Goal: Task Accomplishment & Management: Manage account settings

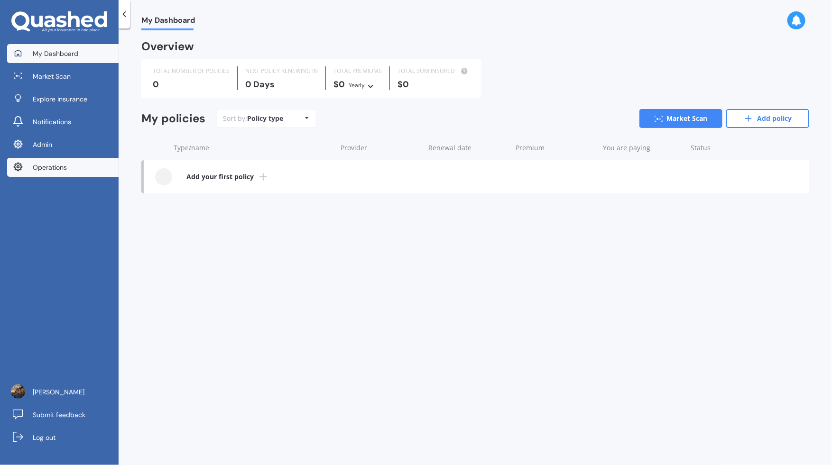
click at [59, 172] on link "Operations" at bounding box center [62, 167] width 111 height 19
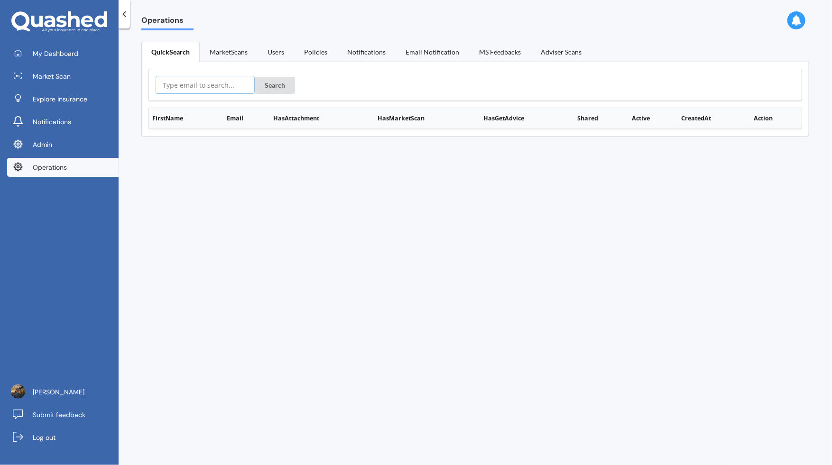
click at [214, 91] on input "text" at bounding box center [205, 85] width 99 height 18
paste input "https://app.quashed.co.nz/operations/user/user:auth0%7C61e918a04420d400693facc5…"
type input "https://app.quashed.co.nz/operations/user/user:auth0%7C61e918a04420d400693facc5…"
click at [268, 80] on button "Search" at bounding box center [275, 85] width 40 height 17
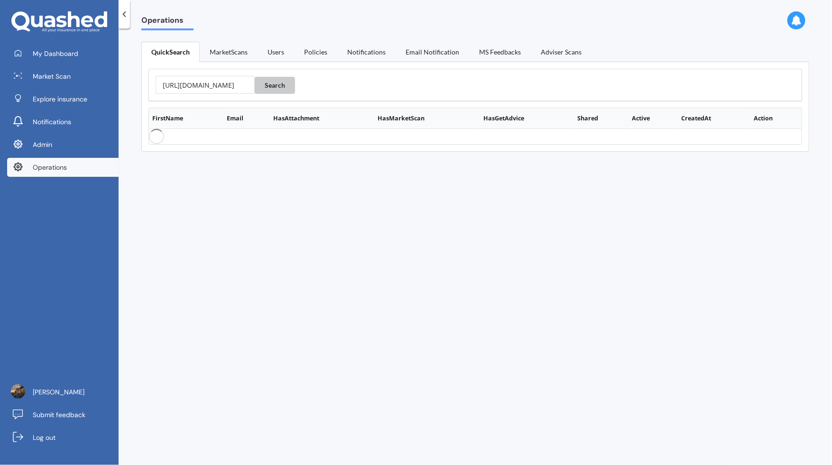
scroll to position [0, 0]
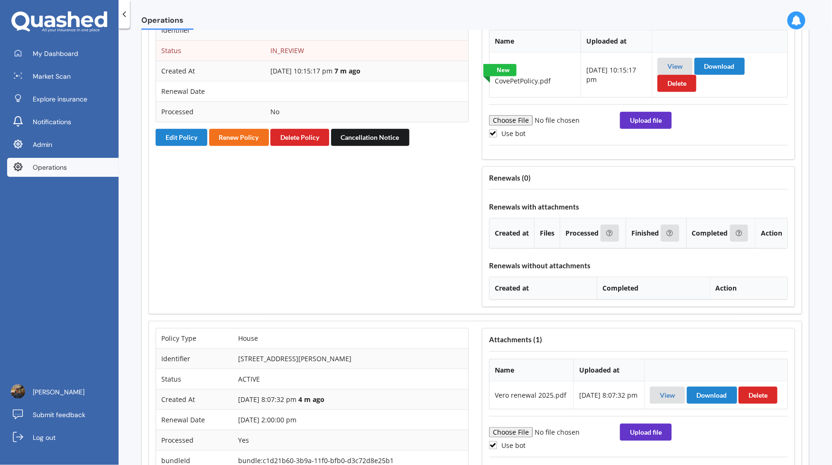
scroll to position [2131, 0]
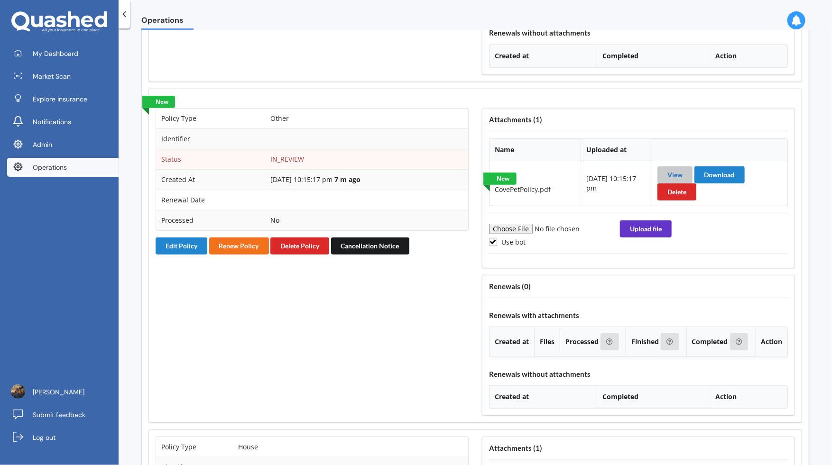
click at [675, 179] on link "View" at bounding box center [674, 175] width 15 height 8
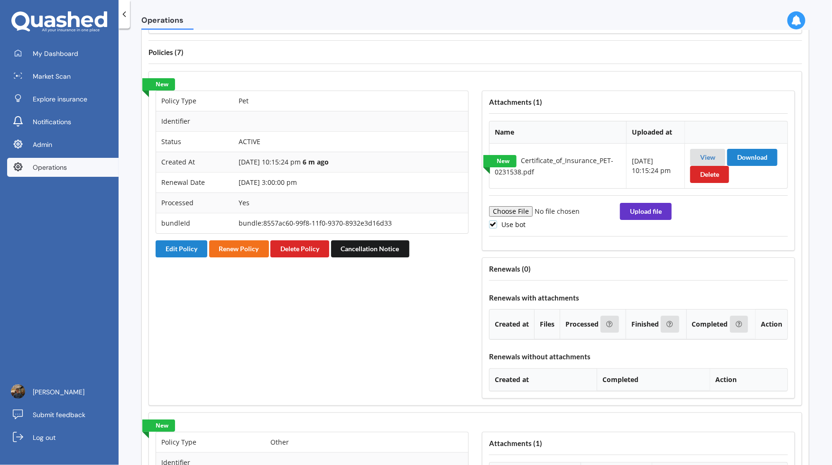
click at [510, 229] on label "Use bot" at bounding box center [507, 224] width 37 height 8
checkbox input "false"
click at [512, 217] on input "file" at bounding box center [553, 211] width 129 height 10
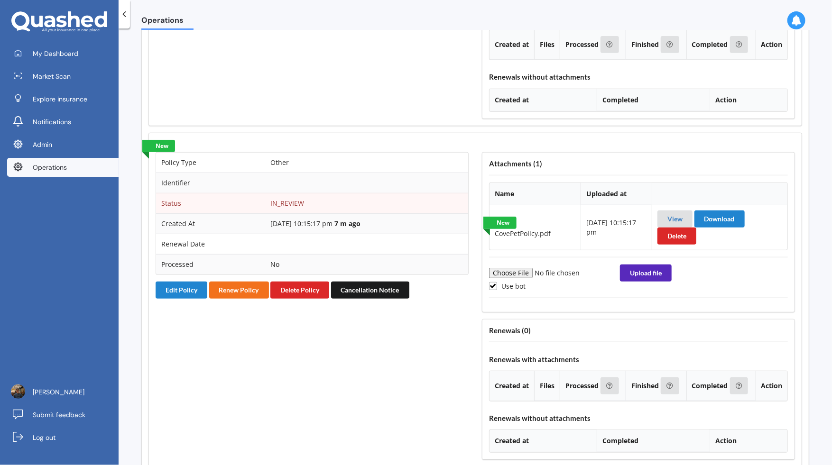
scroll to position [2096, 0]
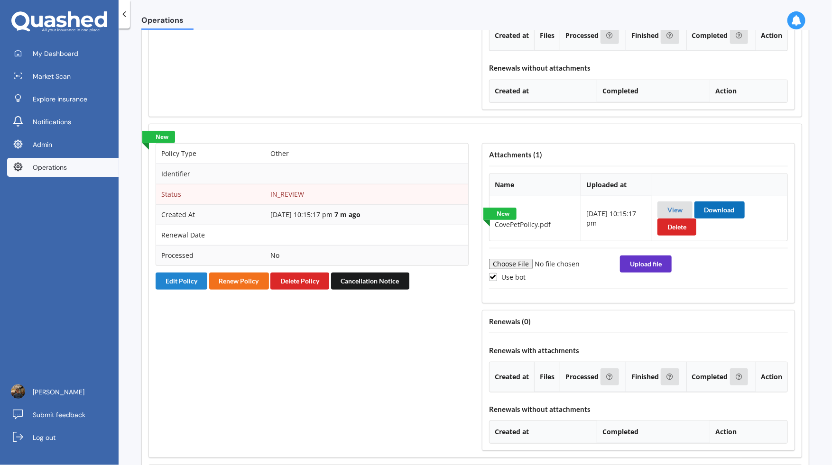
click at [720, 219] on button "Download" at bounding box center [719, 209] width 50 height 17
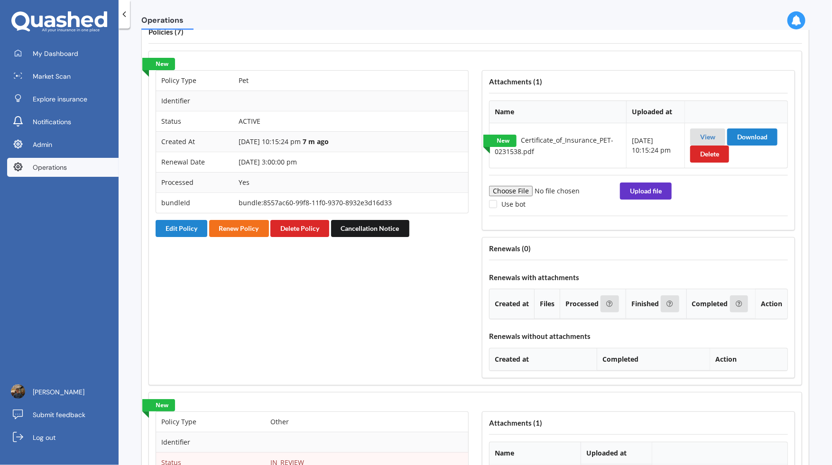
scroll to position [1802, 0]
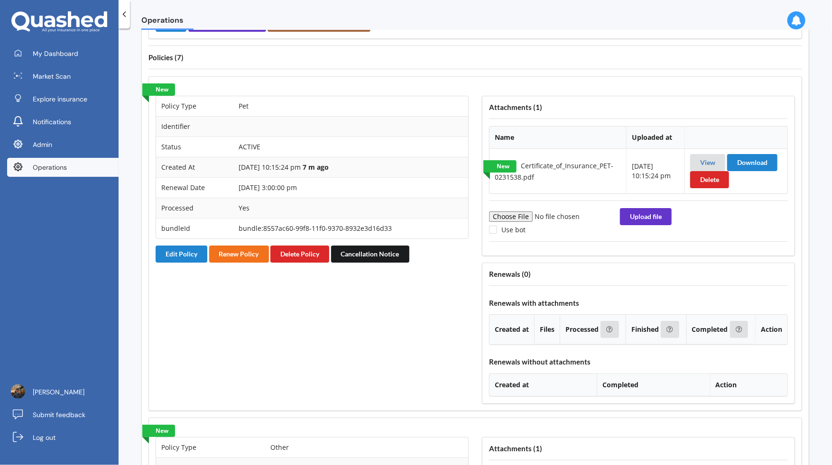
click at [525, 222] on input "file" at bounding box center [553, 216] width 129 height 10
type input "C:\fakepath\CovePetPolicy.pdf"
click at [648, 225] on button "Upload file" at bounding box center [646, 216] width 52 height 17
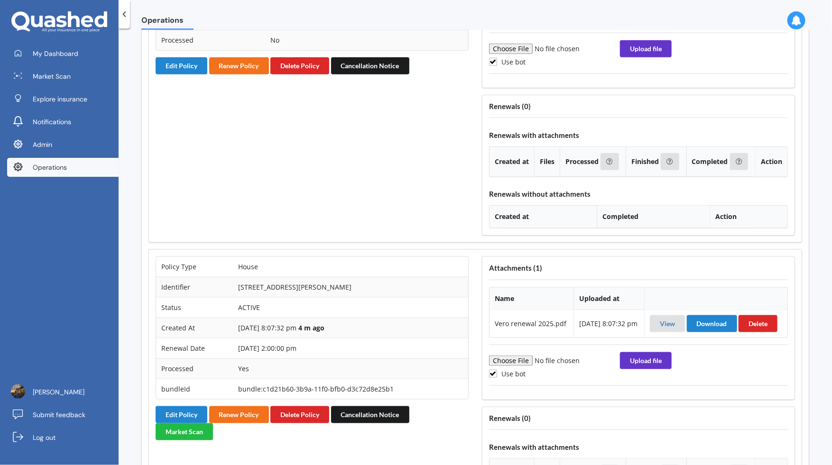
scroll to position [2298, 0]
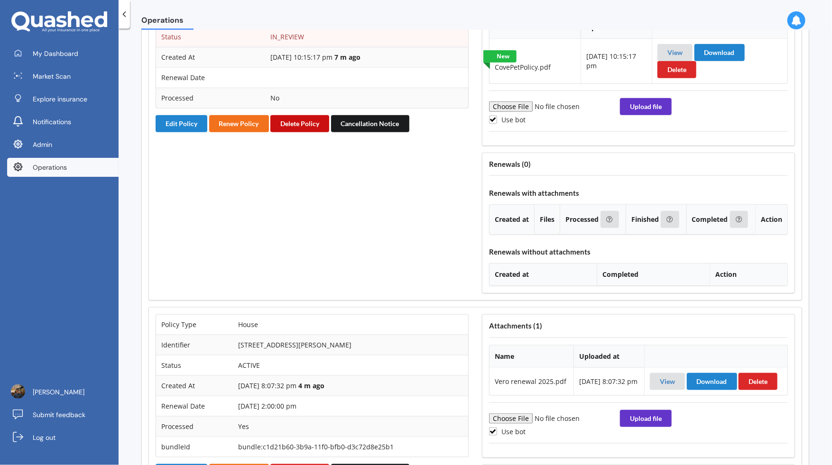
click at [310, 132] on button "Delete Policy" at bounding box center [299, 123] width 59 height 17
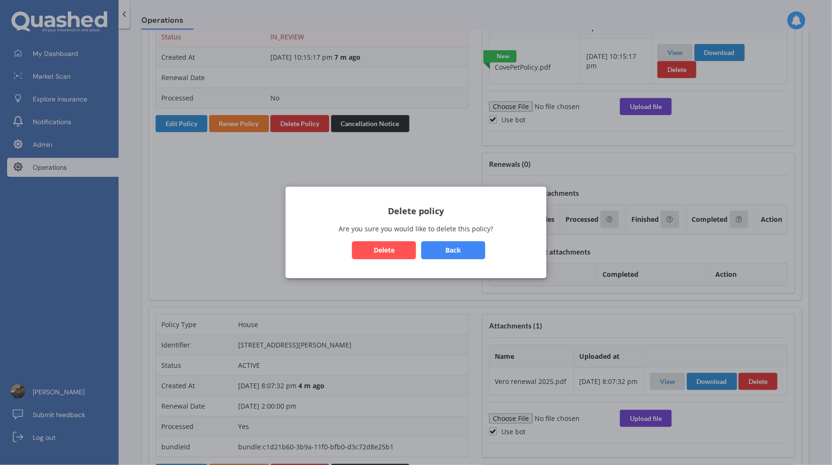
click at [402, 251] on button "Delete" at bounding box center [384, 250] width 64 height 18
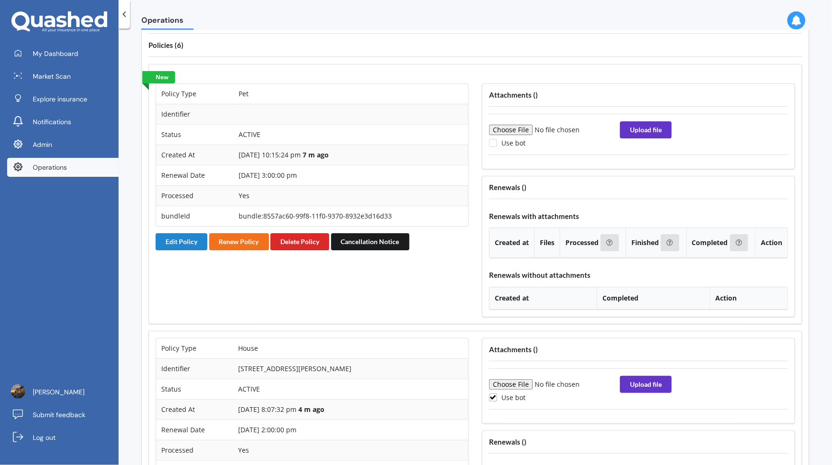
scroll to position [1730, 0]
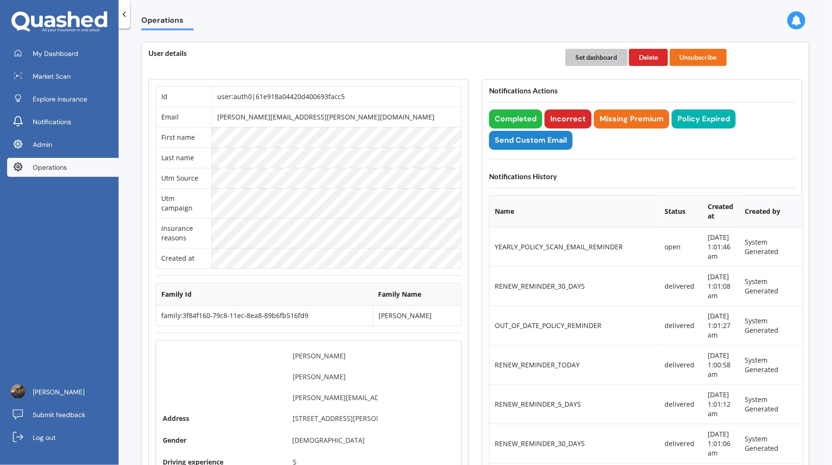
click at [607, 57] on button "Set dashboard" at bounding box center [596, 57] width 62 height 17
click at [105, 51] on link "My Dashboard" at bounding box center [62, 53] width 111 height 19
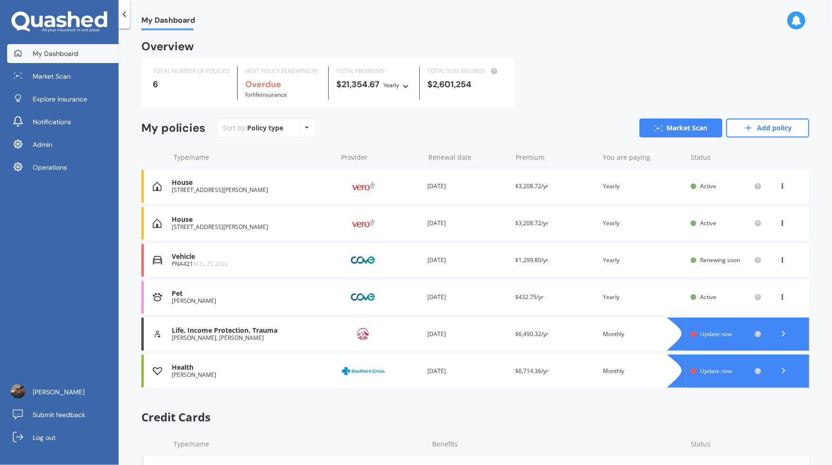
click at [489, 300] on div "Renewal date 28 Sep 2026" at bounding box center [467, 297] width 80 height 9
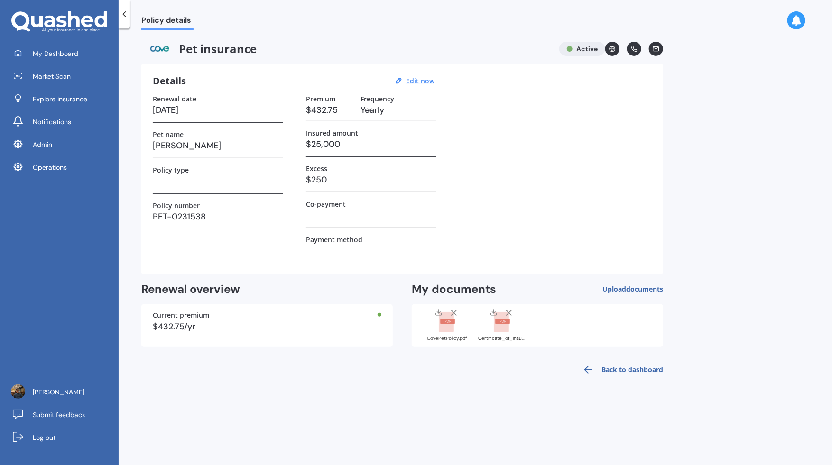
click at [447, 332] on div "CovePetPolicy.pdf" at bounding box center [446, 324] width 47 height 33
click at [506, 336] on div "Certificate_of_Insurance_PET-0231538.pdf" at bounding box center [501, 338] width 47 height 5
click at [508, 334] on div "Certificate_of_Insurance_PET-0231538.pdf" at bounding box center [501, 324] width 47 height 33
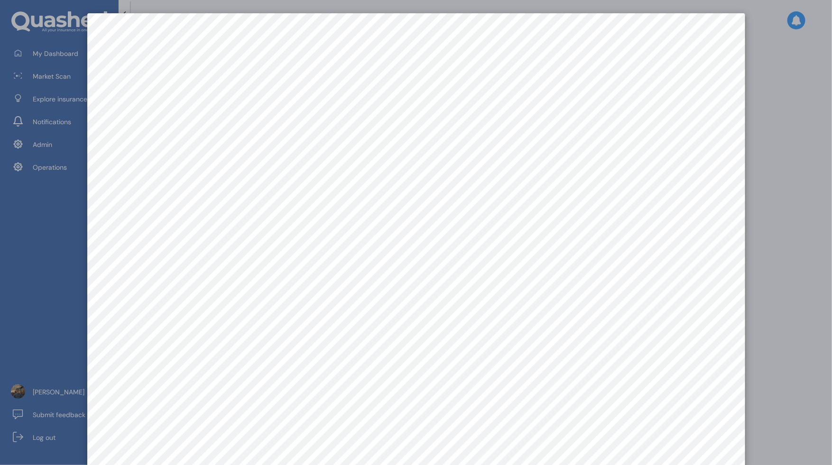
scroll to position [13, 0]
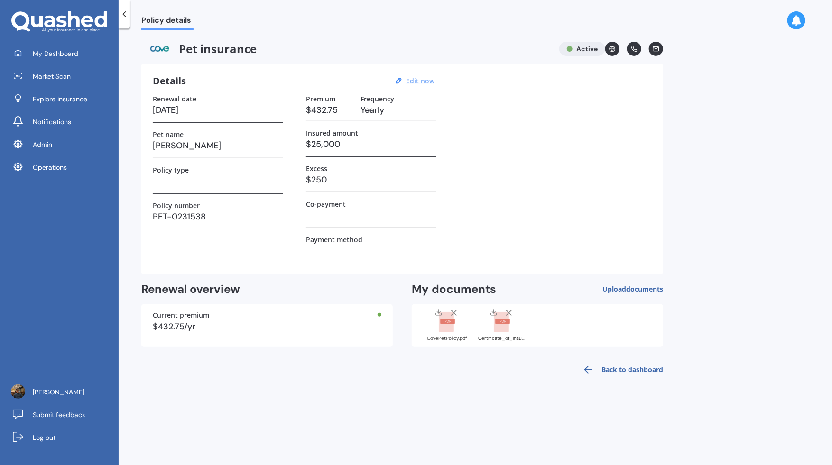
click at [429, 80] on u "Edit now" at bounding box center [420, 80] width 28 height 9
select select "28"
select select "09"
select select "2026"
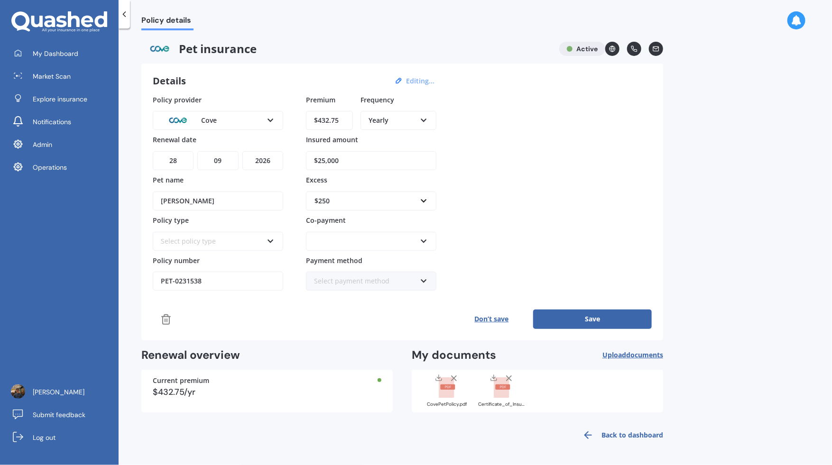
click at [404, 242] on div at bounding box center [365, 241] width 102 height 10
click at [384, 292] on div "20%" at bounding box center [371, 293] width 128 height 17
click at [566, 324] on button "Save" at bounding box center [592, 319] width 119 height 19
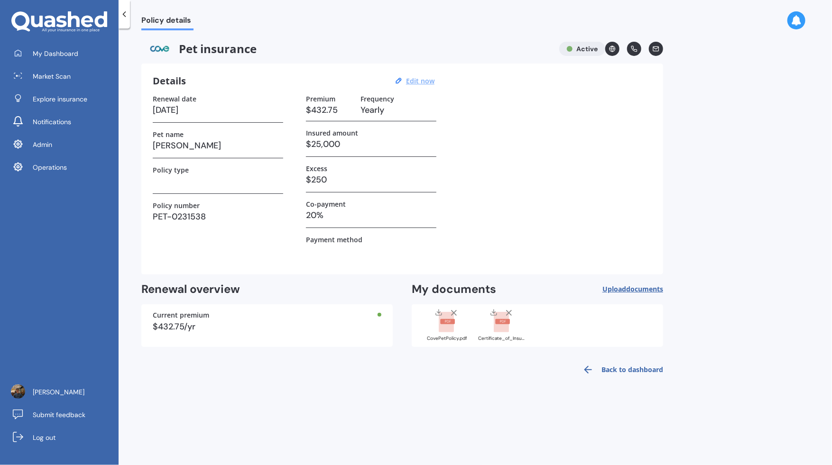
click at [504, 328] on rect at bounding box center [501, 322] width 15 height 21
click at [418, 85] on u "Edit now" at bounding box center [420, 80] width 28 height 9
select select "28"
select select "09"
select select "2026"
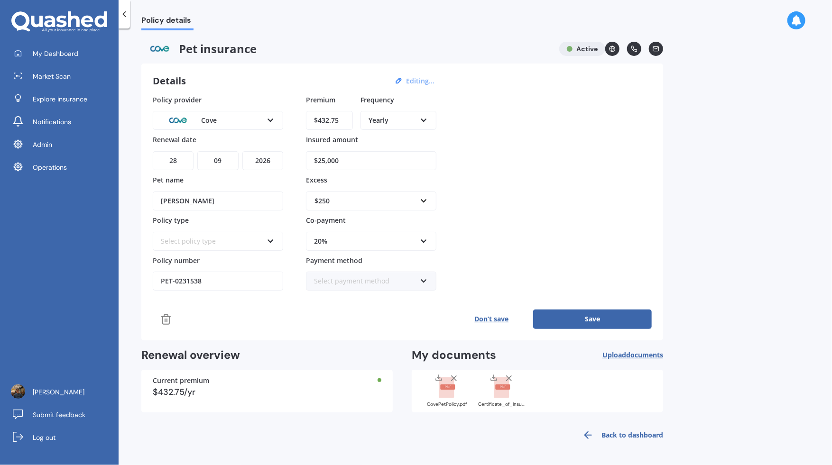
click at [247, 241] on div "Select policy type" at bounding box center [212, 241] width 102 height 10
click at [480, 228] on div "Policy provider Cove AA Cove Other PD Insurance Pet-n-Sur Petcover Petplan SPCA…" at bounding box center [402, 193] width 499 height 196
click at [485, 313] on button "Don’t save" at bounding box center [491, 319] width 83 height 19
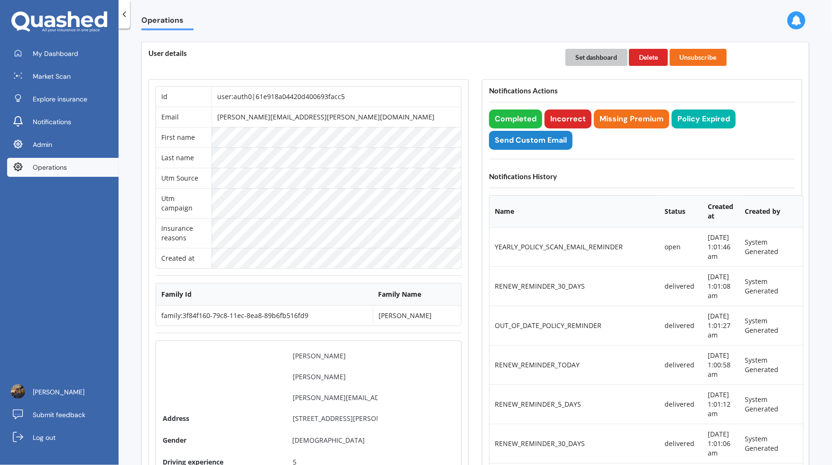
click at [582, 59] on button "Set dashboard" at bounding box center [596, 57] width 62 height 17
click at [81, 47] on link "My Dashboard" at bounding box center [62, 53] width 111 height 19
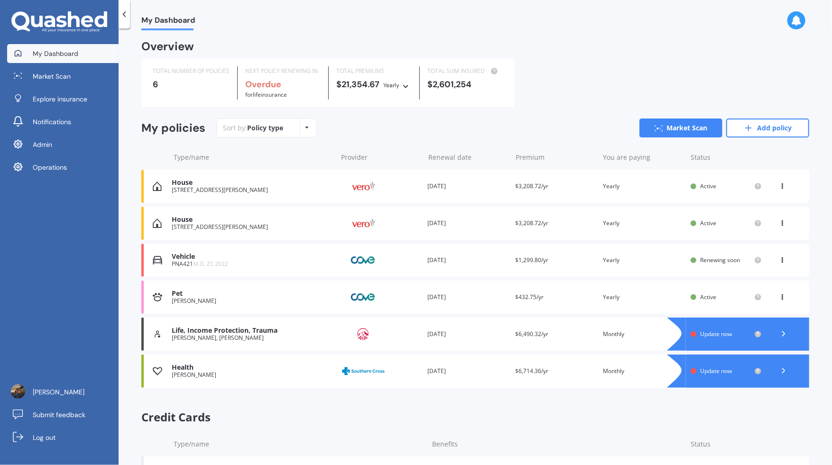
click at [555, 225] on div "Premium $3,208.72/yr" at bounding box center [555, 223] width 80 height 9
click at [557, 185] on div "Premium $3,208.72/yr" at bounding box center [555, 186] width 80 height 9
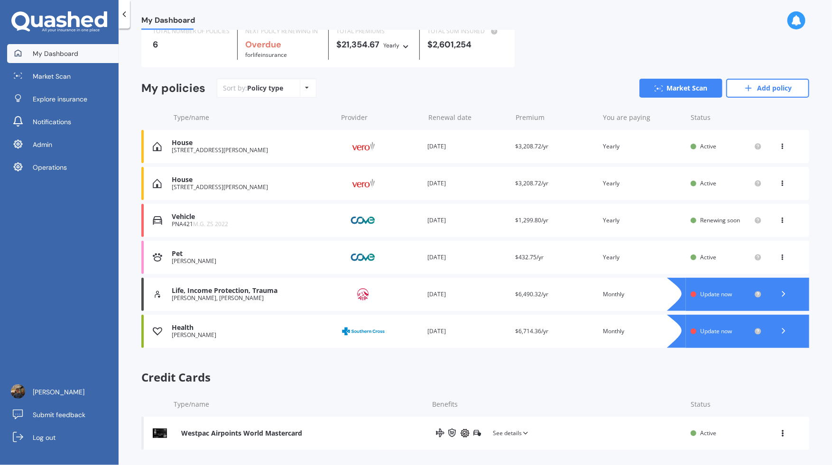
scroll to position [46, 0]
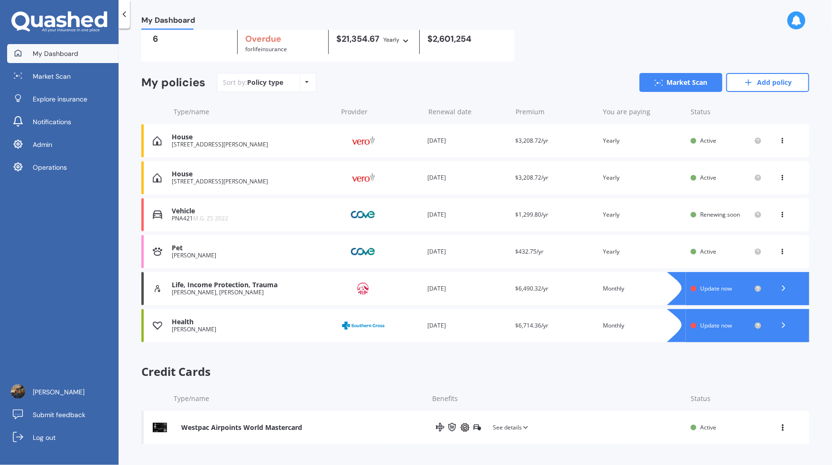
click at [485, 297] on div "Life, Income Protection, Trauma Brian McKeand, Caryne McKeand Provider Renewal …" at bounding box center [475, 288] width 668 height 33
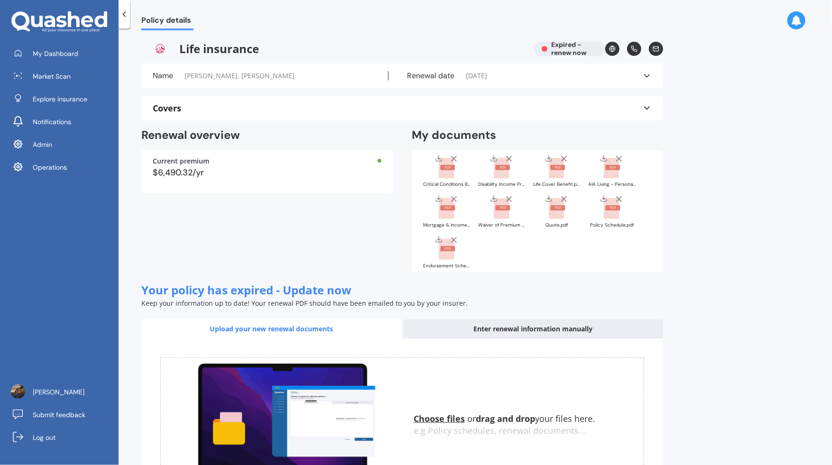
click at [451, 179] on div "Critical Conditions Benefit.pdf" at bounding box center [446, 170] width 47 height 33
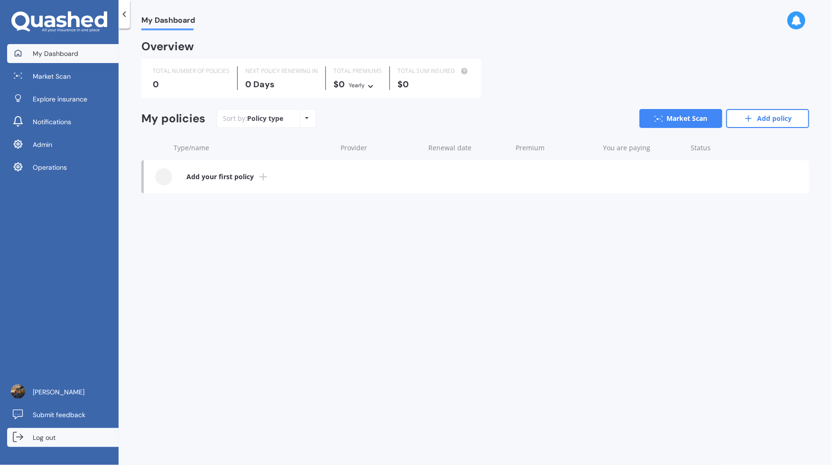
click at [69, 434] on link "Log out" at bounding box center [62, 437] width 111 height 19
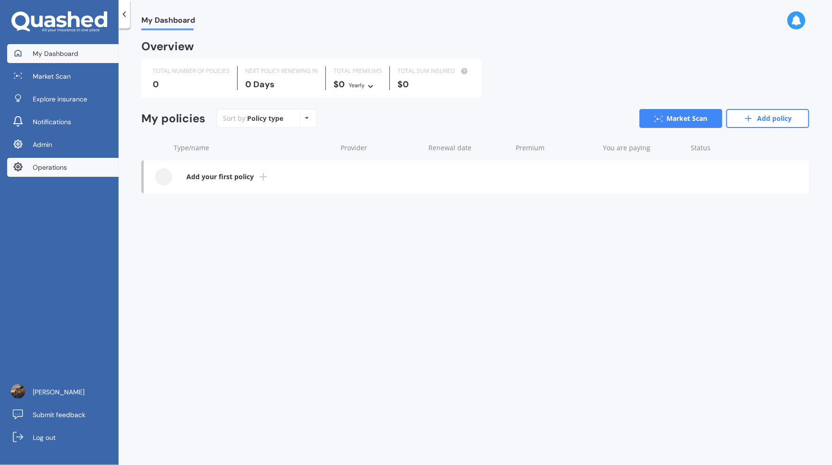
click at [105, 166] on link "Operations" at bounding box center [62, 167] width 111 height 19
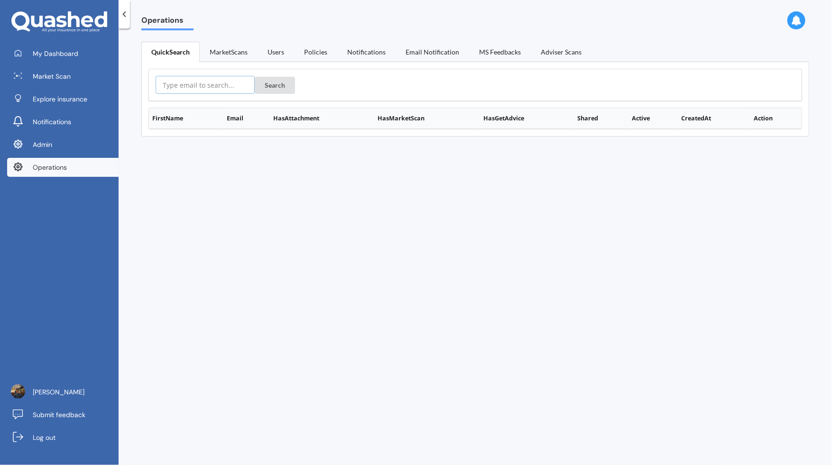
click at [228, 82] on input "text" at bounding box center [205, 85] width 99 height 18
paste input "[URL][DOMAIN_NAME]"
type input "[URL][DOMAIN_NAME]"
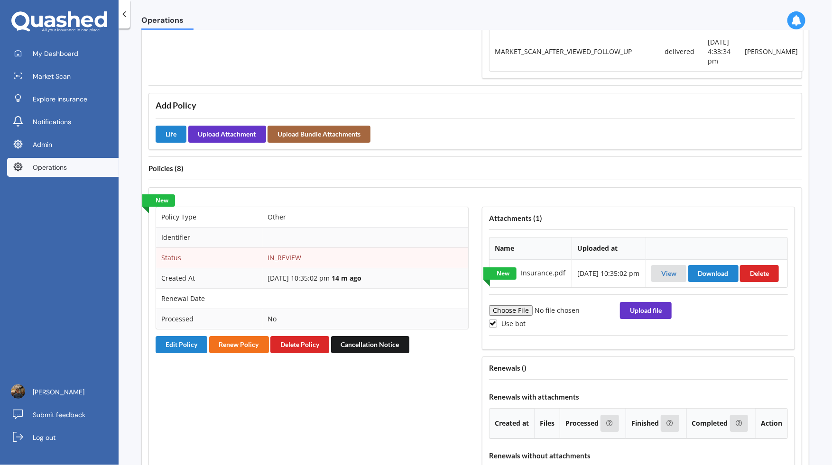
scroll to position [1766, 0]
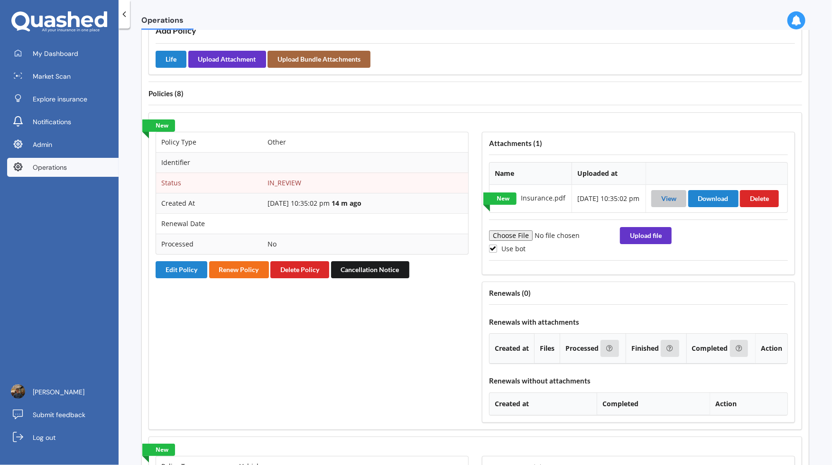
click at [672, 202] on link "View" at bounding box center [668, 198] width 15 height 8
click at [192, 291] on div "Policy Type Other Identifier Status IN_REVIEW Created At [DATE] 10:35:02 pm 14 …" at bounding box center [312, 277] width 326 height 304
click at [187, 278] on button "Edit Policy" at bounding box center [182, 269] width 52 height 17
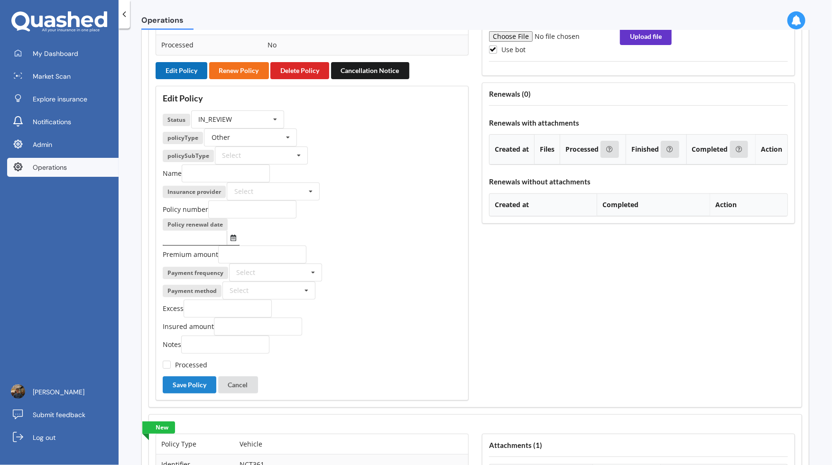
scroll to position [1978, 0]
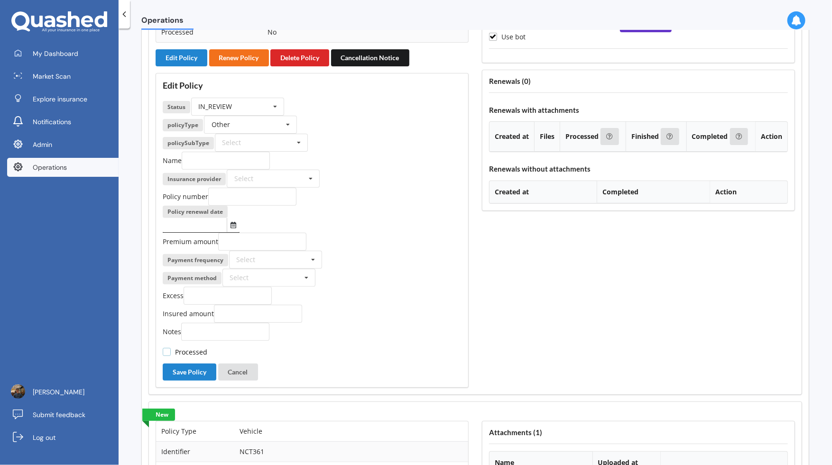
click at [198, 356] on label "Processed" at bounding box center [185, 352] width 45 height 8
checkbox input "true"
click at [258, 116] on div "IN_REVIEW ACTIVE EXPIRED FINISH_SETUP IN_REVIEW PROCESSING RENEWING INCOMPLETE …" at bounding box center [237, 107] width 93 height 18
click at [245, 194] on div "INCOMPLETE" at bounding box center [238, 186] width 92 height 18
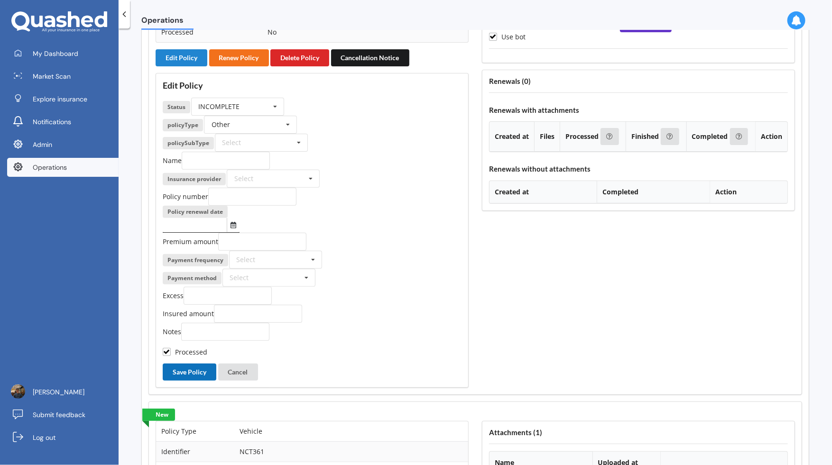
click at [197, 381] on button "Save Policy" at bounding box center [190, 372] width 54 height 17
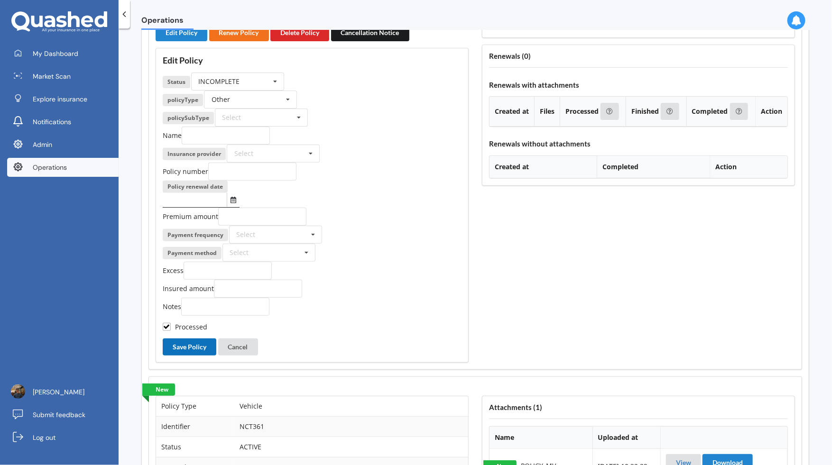
scroll to position [1435, 0]
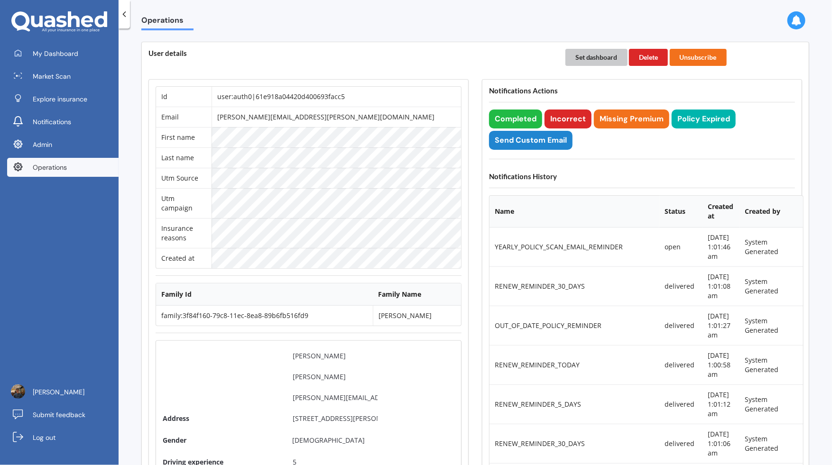
click at [603, 59] on button "Set dashboard" at bounding box center [596, 57] width 62 height 17
click at [67, 53] on span "My Dashboard" at bounding box center [56, 53] width 46 height 9
click at [207, 157] on tr "Last name" at bounding box center [308, 157] width 305 height 20
click at [320, 63] on div "User details" at bounding box center [350, 57] width 417 height 30
click at [62, 438] on link "Log out" at bounding box center [62, 437] width 111 height 19
